Goal: Task Accomplishment & Management: Use online tool/utility

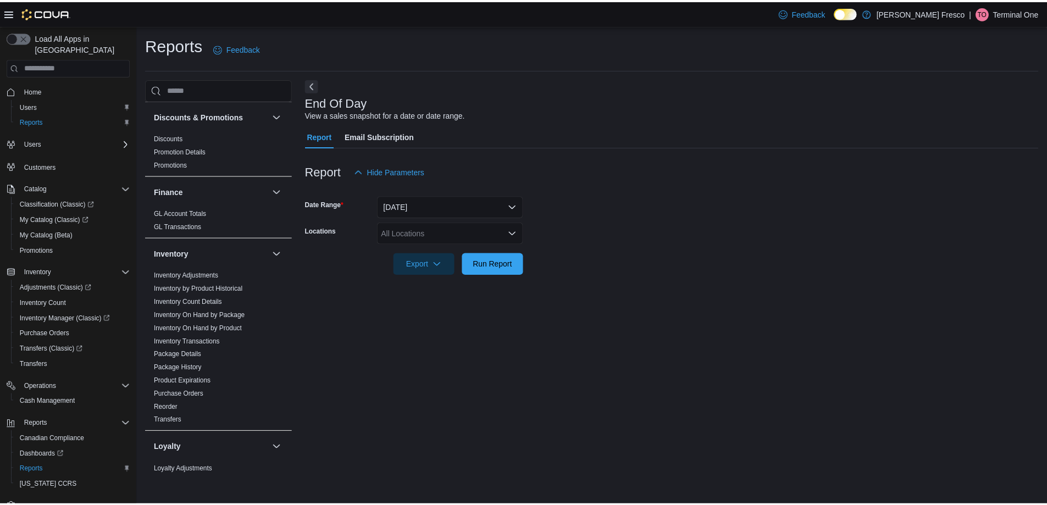
scroll to position [211, 0]
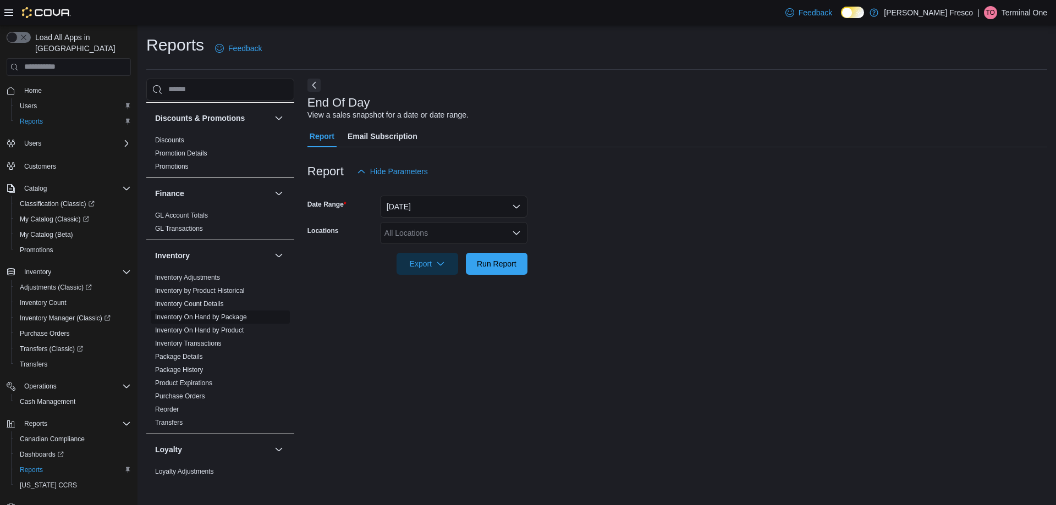
click at [213, 317] on link "Inventory On Hand by Package" at bounding box center [201, 317] width 92 height 8
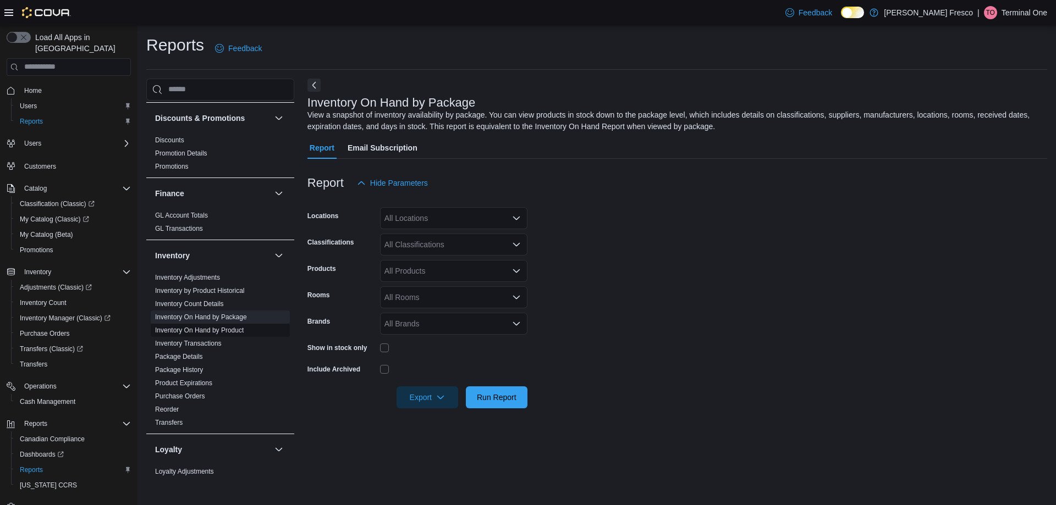
click at [208, 327] on link "Inventory On Hand by Product" at bounding box center [199, 331] width 89 height 8
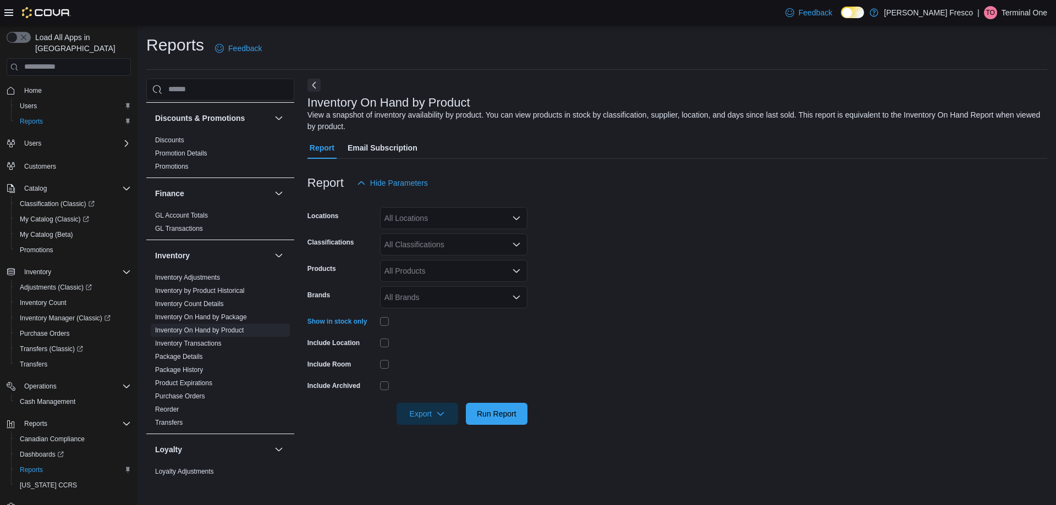
click at [472, 214] on div "All Locations" at bounding box center [453, 218] width 147 height 22
click at [606, 174] on div "Report Hide Parameters" at bounding box center [676, 183] width 739 height 22
click at [506, 416] on span "Run Report" at bounding box center [497, 413] width 40 height 11
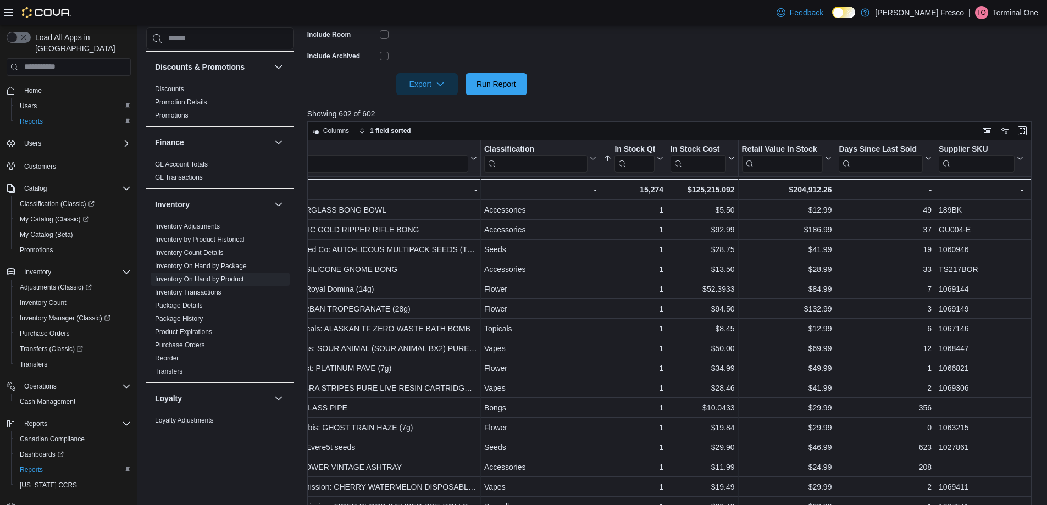
scroll to position [0, 68]
